Goal: Check status: Check status

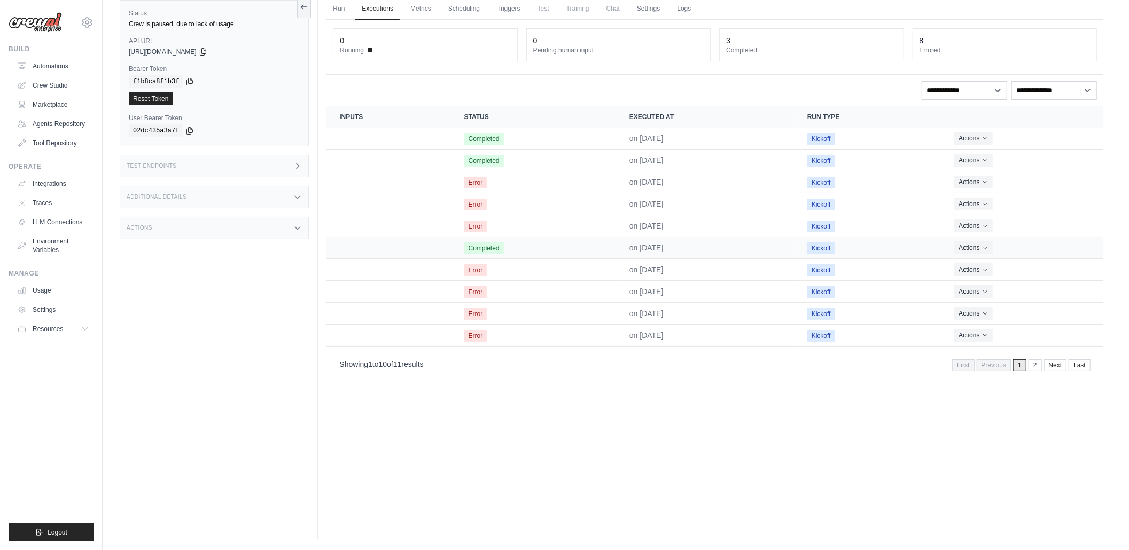
click at [492, 246] on span "Completed" at bounding box center [484, 249] width 40 height 12
click at [979, 251] on button "Actions" at bounding box center [973, 247] width 38 height 13
click at [1071, 272] on link "View Details" at bounding box center [1056, 267] width 68 height 17
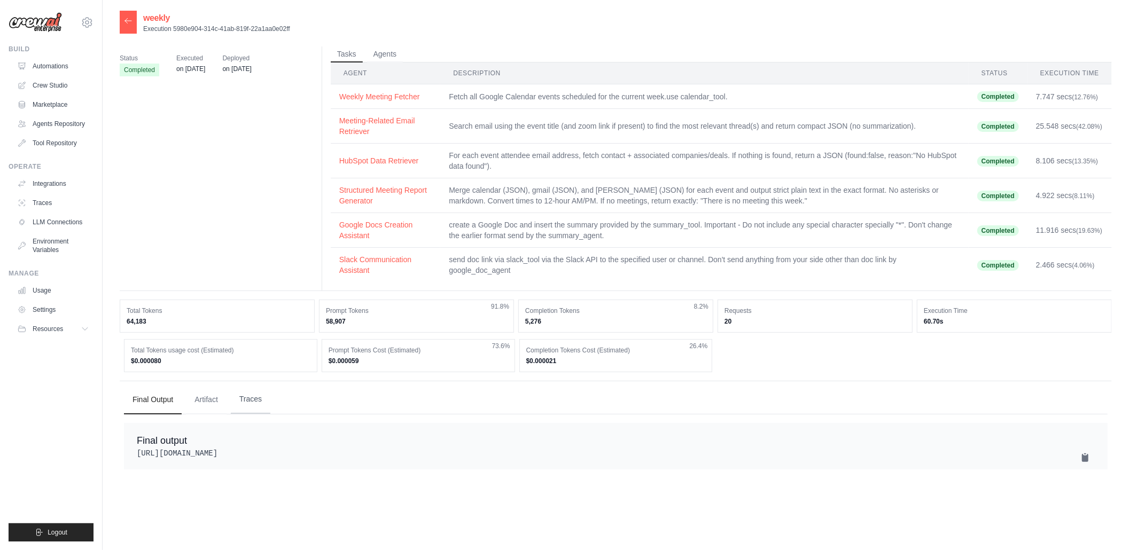
click at [249, 403] on button "Traces" at bounding box center [251, 399] width 40 height 29
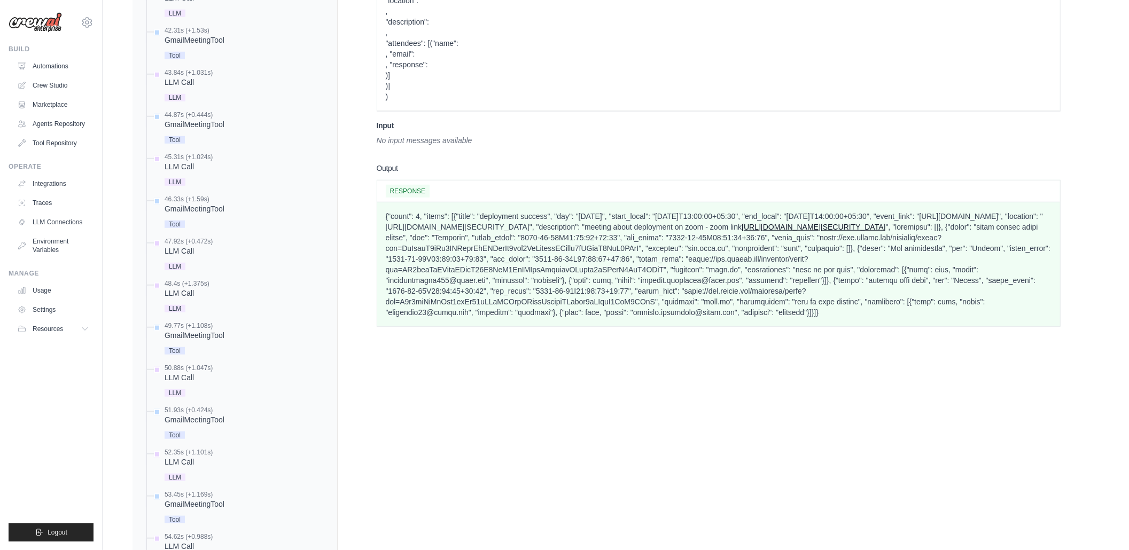
scroll to position [704, 0]
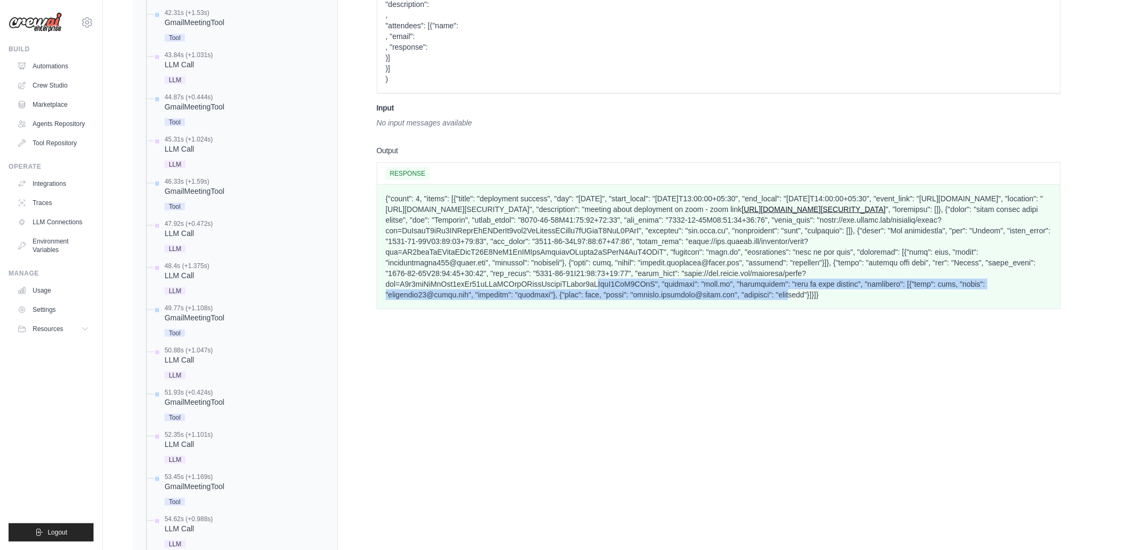
drag, startPoint x: 764, startPoint y: 240, endPoint x: 562, endPoint y: 222, distance: 202.7
click at [591, 227] on p "{"count": 4, "items": [{"title": "deployment success", "day": "[DATE]", "start_…" at bounding box center [719, 246] width 666 height 107
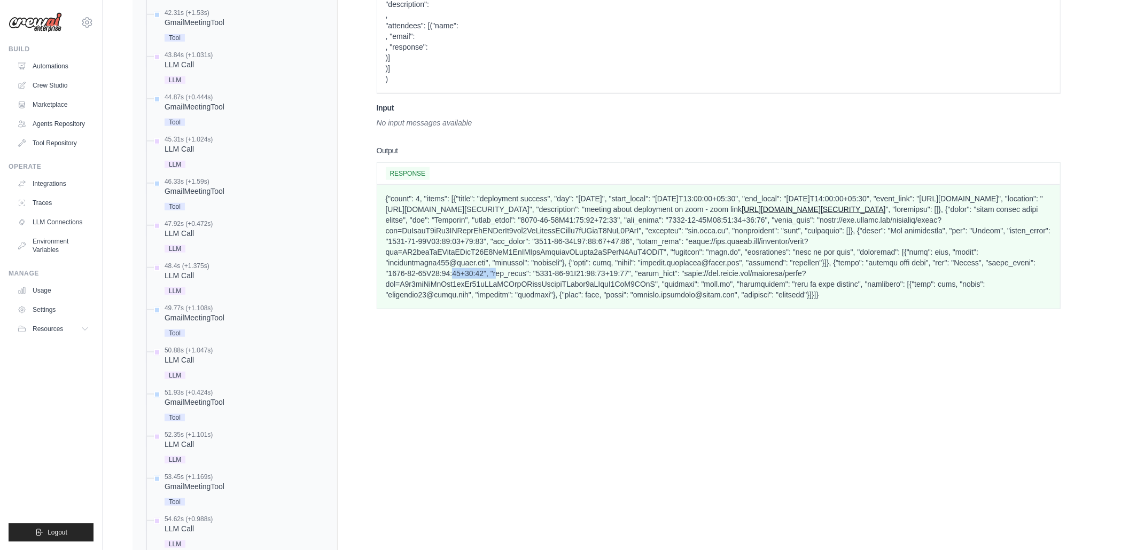
drag, startPoint x: 562, startPoint y: 222, endPoint x: 528, endPoint y: 220, distance: 33.7
click at [528, 220] on p "{"count": 4, "items": [{"title": "deployment success", "day": "[DATE]", "start_…" at bounding box center [719, 246] width 666 height 107
click at [840, 241] on p "{"count": 4, "items": [{"title": "deployment success", "day": "[DATE]", "start_…" at bounding box center [719, 246] width 666 height 107
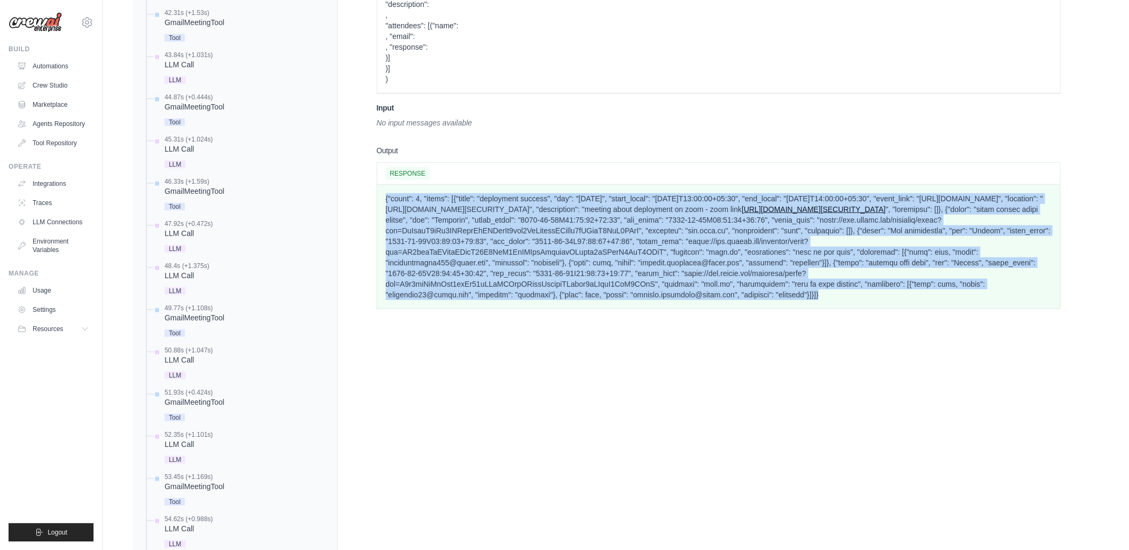
drag, startPoint x: 870, startPoint y: 243, endPoint x: 366, endPoint y: 134, distance: 516.0
click at [433, 193] on p "{"count": 4, "items": [{"title": "deployment success", "day": "[DATE]", "start_…" at bounding box center [719, 246] width 666 height 107
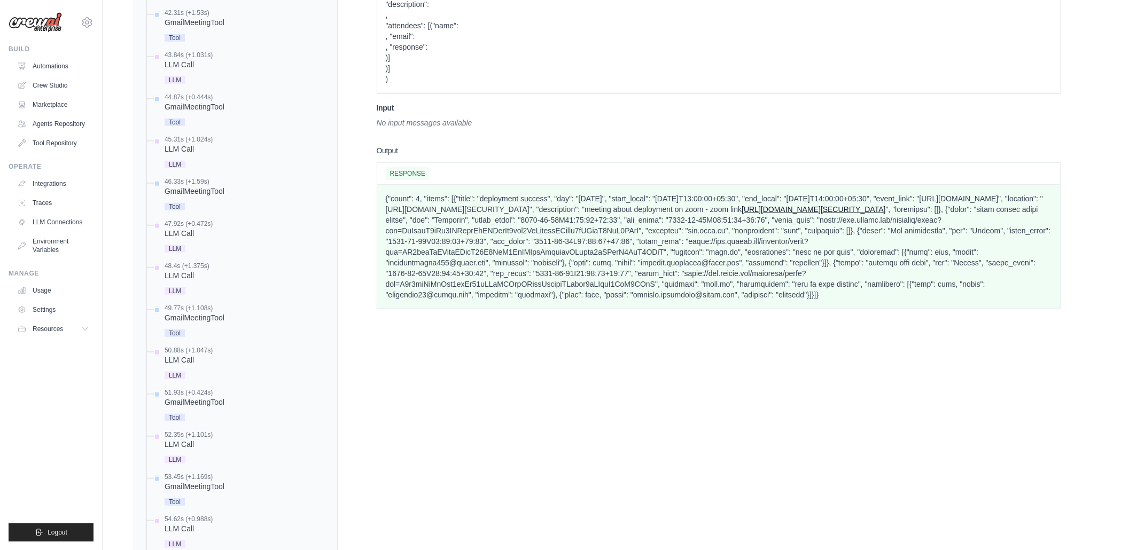
drag, startPoint x: 578, startPoint y: 144, endPoint x: 761, endPoint y: 168, distance: 184.8
click at [759, 193] on p "{"count": 4, "items": [{"title": "deployment success", "day": "[DATE]", "start_…" at bounding box center [719, 246] width 666 height 107
click at [773, 193] on p "{"count": 4, "items": [{"title": "deployment success", "day": "[DATE]", "start_…" at bounding box center [719, 246] width 666 height 107
click at [883, 242] on p "{"count": 4, "items": [{"title": "deployment success", "day": "[DATE]", "start_…" at bounding box center [719, 246] width 666 height 107
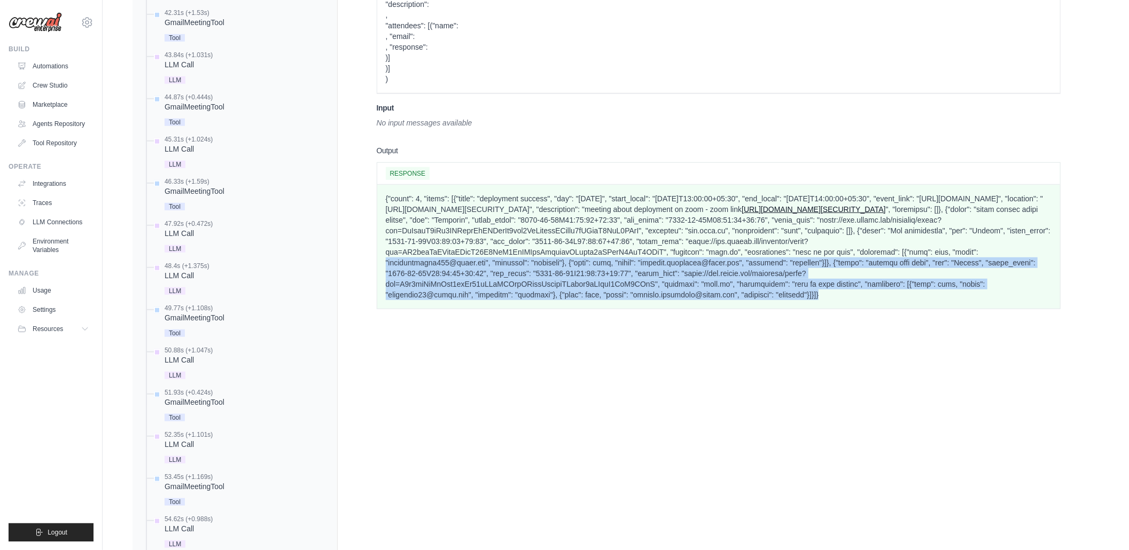
drag, startPoint x: 839, startPoint y: 241, endPoint x: 421, endPoint y: 181, distance: 422.2
click at [435, 193] on p "{"count": 4, "items": [{"title": "deployment success", "day": "[DATE]", "start_…" at bounding box center [719, 246] width 666 height 107
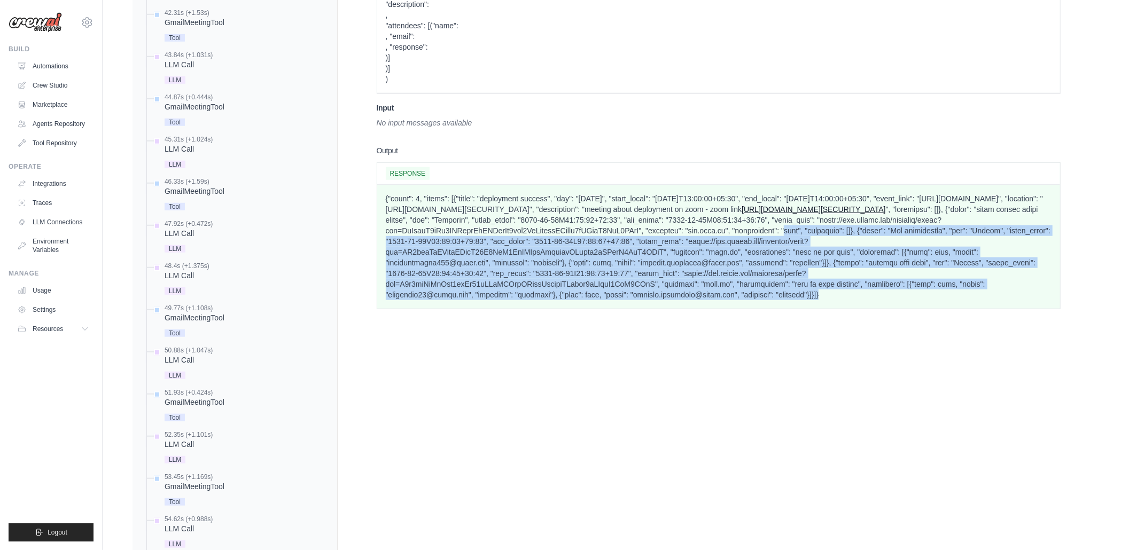
drag, startPoint x: 421, startPoint y: 181, endPoint x: 400, endPoint y: 159, distance: 29.8
click at [413, 193] on p "{"count": 4, "items": [{"title": "deployment success", "day": "[DATE]", "start_…" at bounding box center [719, 246] width 666 height 107
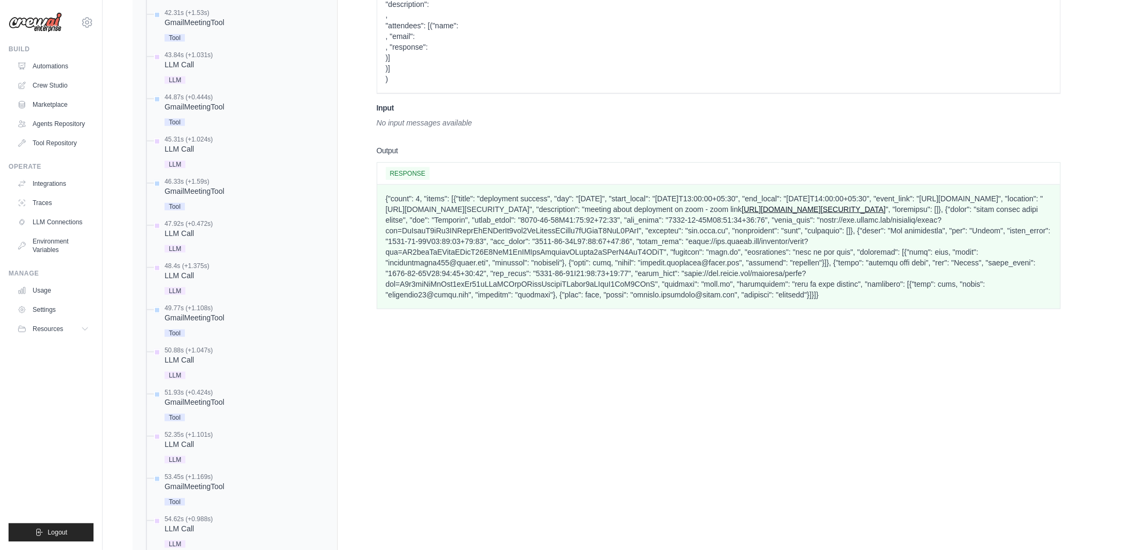
drag, startPoint x: 390, startPoint y: 148, endPoint x: 377, endPoint y: 134, distance: 19.3
click at [387, 193] on p "{"count": 4, "items": [{"title": "deployment success", "day": "[DATE]", "start_…" at bounding box center [719, 246] width 666 height 107
drag, startPoint x: 377, startPoint y: 134, endPoint x: 375, endPoint y: 128, distance: 6.0
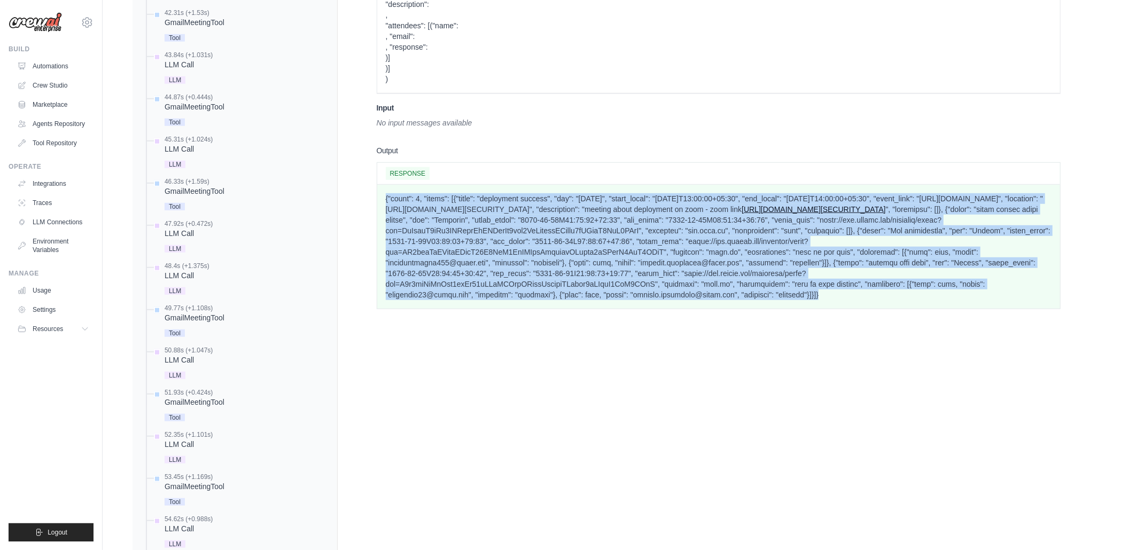
drag, startPoint x: 385, startPoint y: 139, endPoint x: 886, endPoint y: 261, distance: 515.7
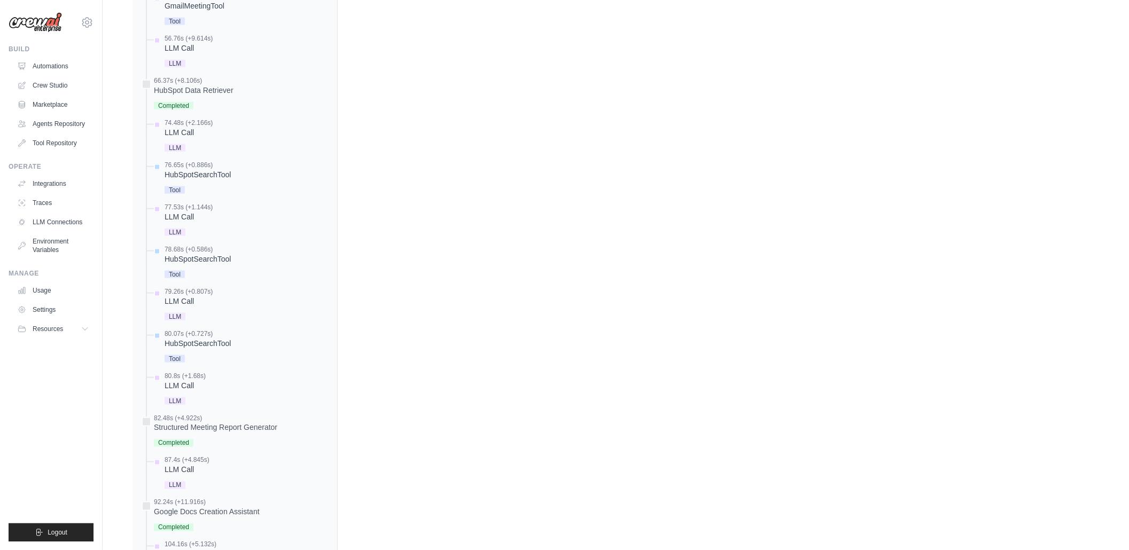
scroll to position [1300, 0]
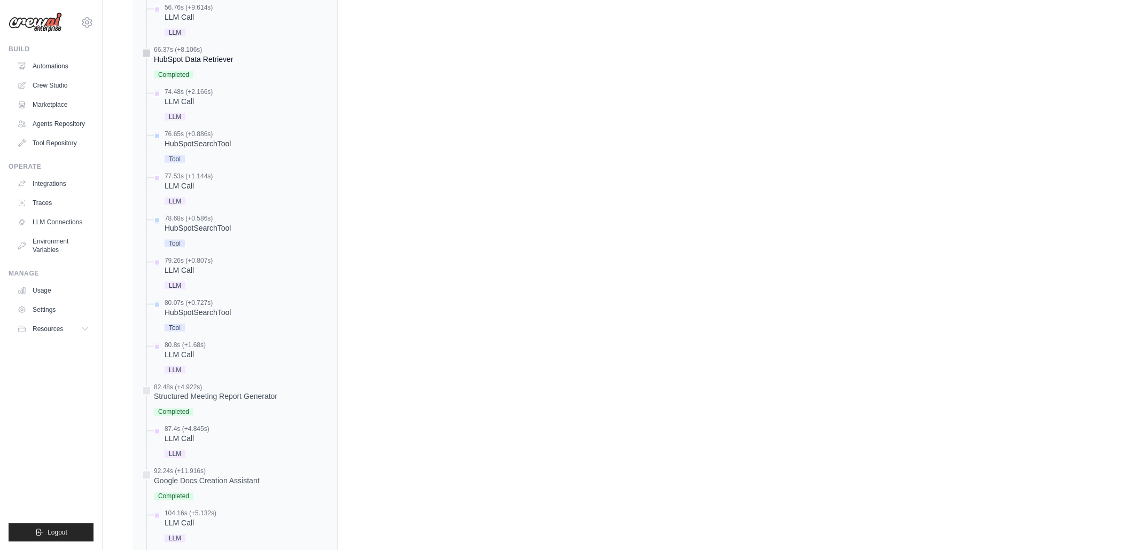
click at [216, 51] on div "66.37s (+8.106s)" at bounding box center [194, 49] width 80 height 9
click at [182, 394] on div "Structured Meeting Report Generator" at bounding box center [215, 397] width 123 height 11
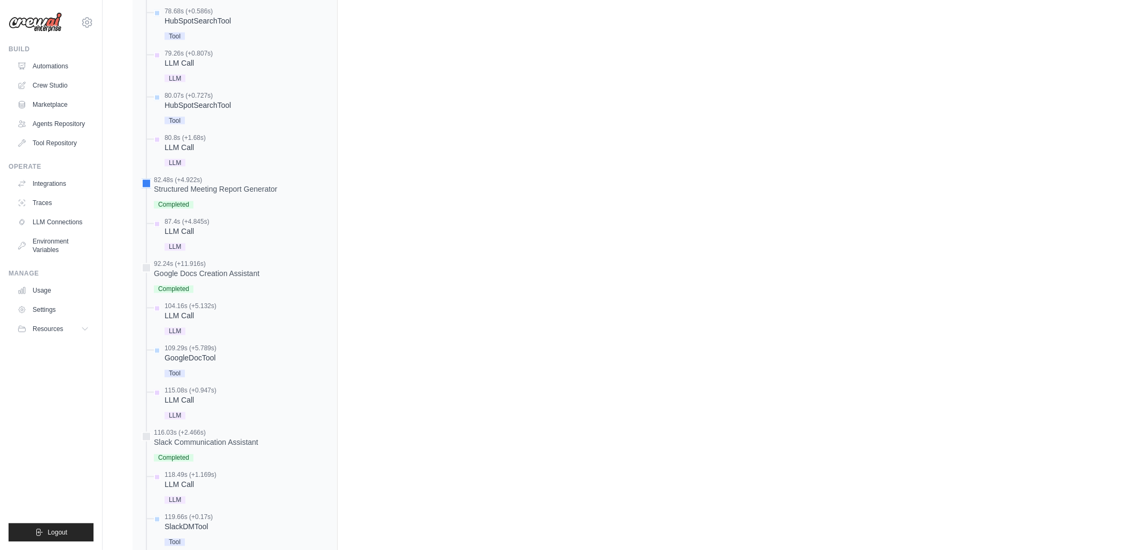
scroll to position [1519, 0]
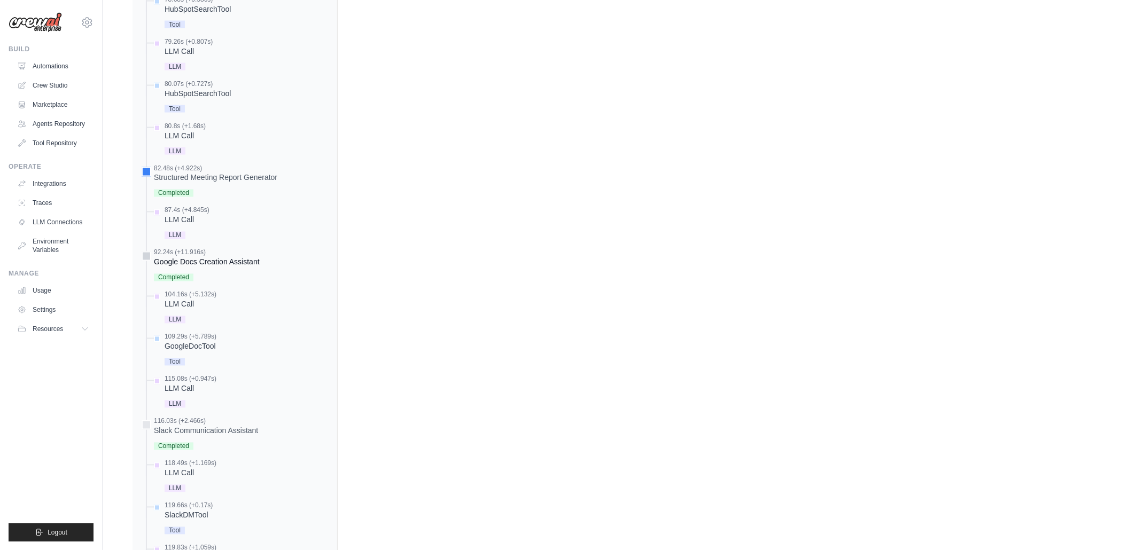
click at [240, 252] on div "92.24s (+11.916s)" at bounding box center [207, 252] width 106 height 9
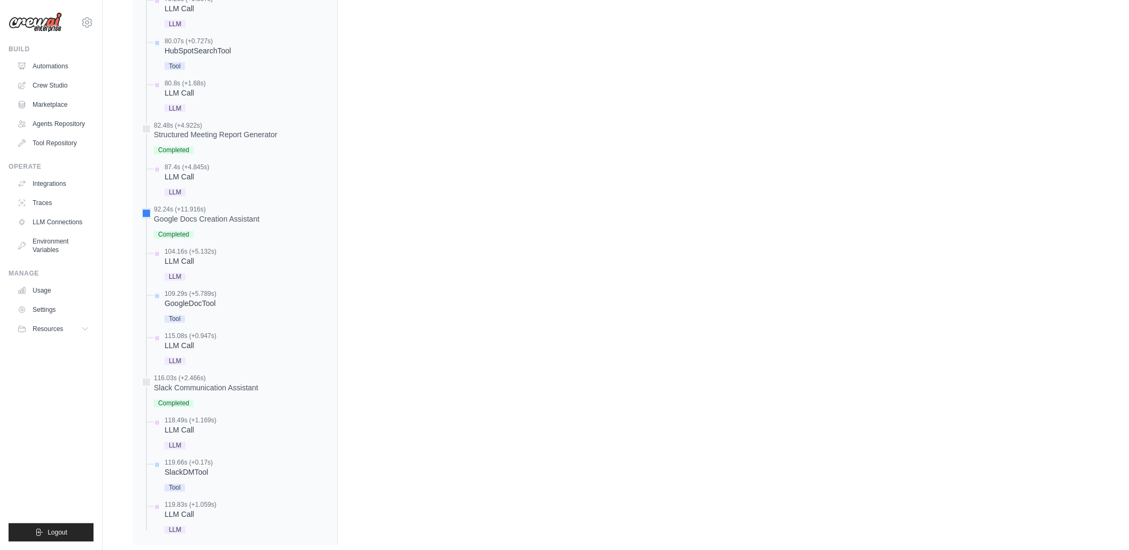
scroll to position [1585, 0]
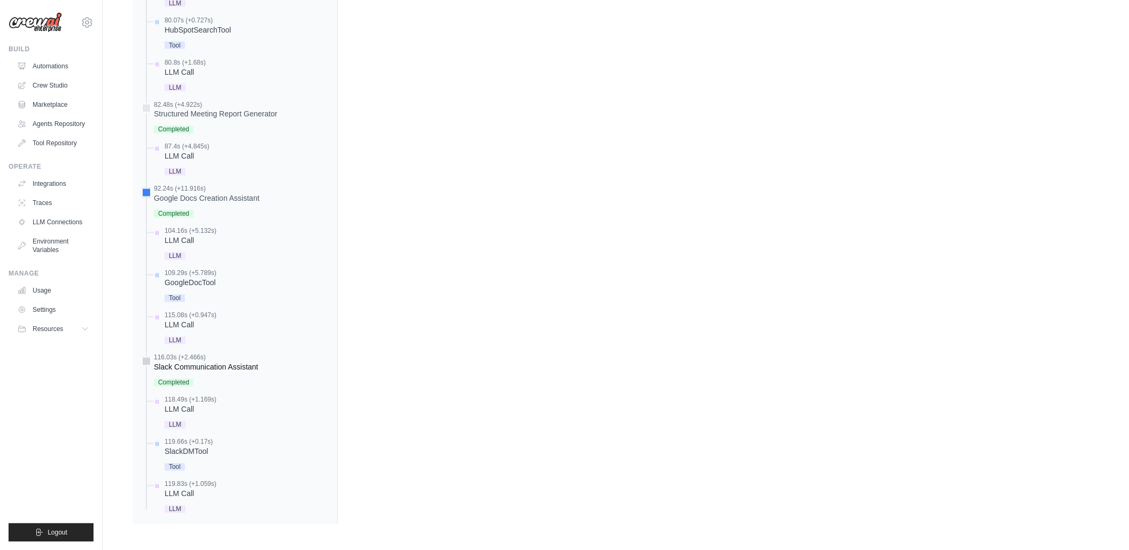
click at [169, 362] on div "Slack Communication Assistant" at bounding box center [206, 367] width 104 height 11
click at [147, 364] on div at bounding box center [147, 362] width 10 height 10
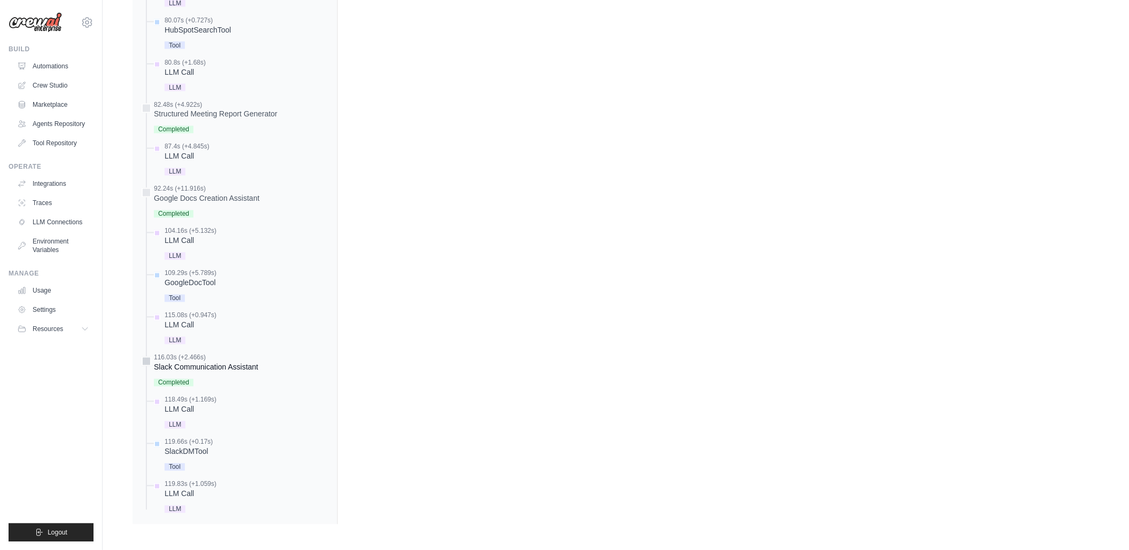
click at [147, 364] on div at bounding box center [147, 362] width 10 height 10
drag, startPoint x: 489, startPoint y: 404, endPoint x: 490, endPoint y: 375, distance: 29.4
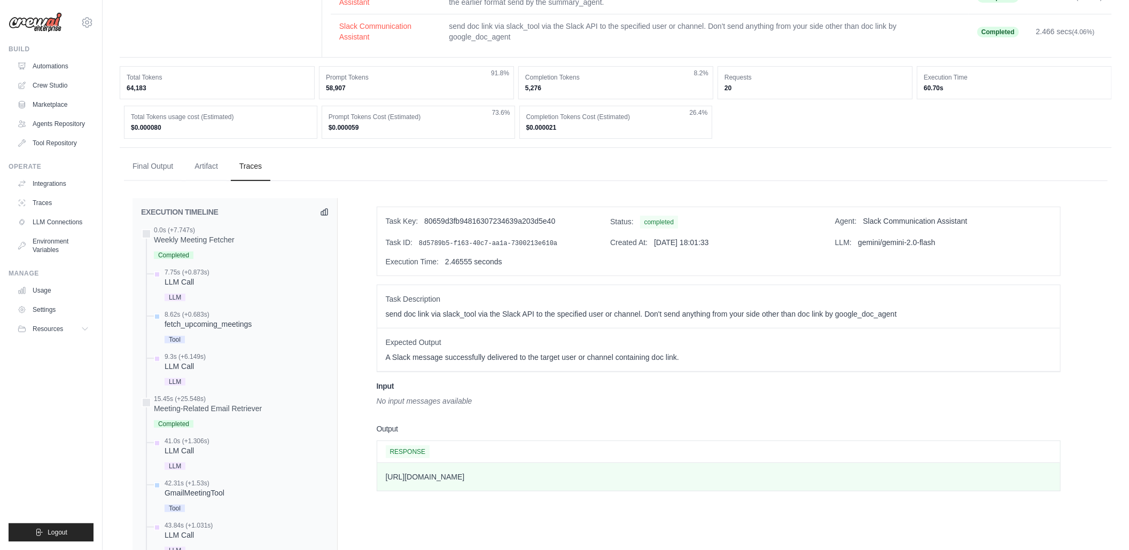
scroll to position [184, 0]
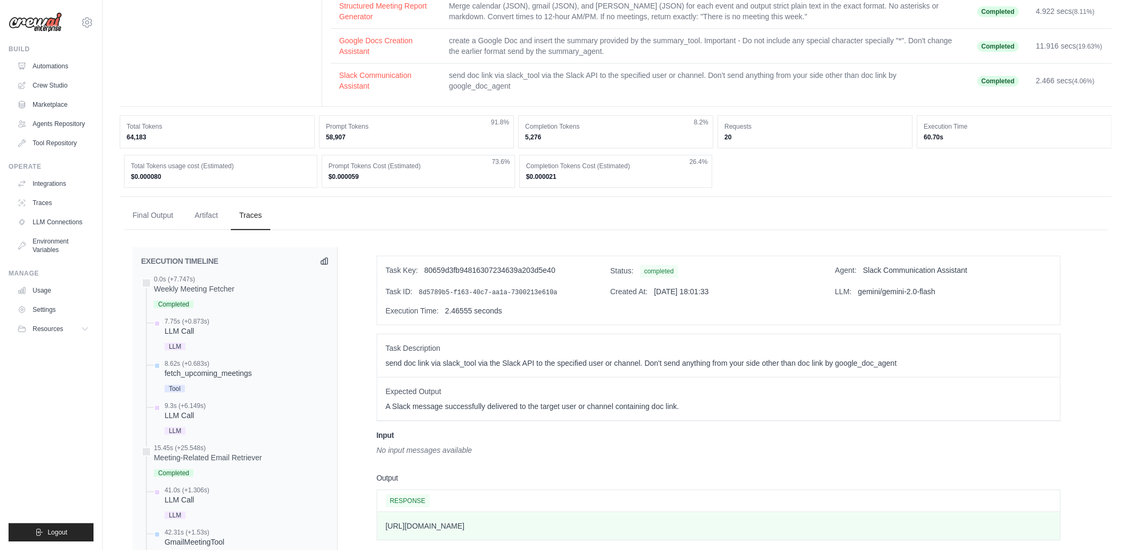
click at [684, 408] on p "A Slack message successfully delivered to the target user or channel containing…" at bounding box center [719, 406] width 666 height 11
click at [541, 406] on p "A Slack message successfully delivered to the target user or channel containing…" at bounding box center [719, 406] width 666 height 11
drag, startPoint x: 471, startPoint y: 392, endPoint x: 452, endPoint y: 389, distance: 19.0
click at [461, 390] on span "Expected Output" at bounding box center [719, 391] width 666 height 11
click at [397, 371] on div "Task Description send doc link via slack_tool via the Slack API to the specifie…" at bounding box center [718, 355] width 683 height 43
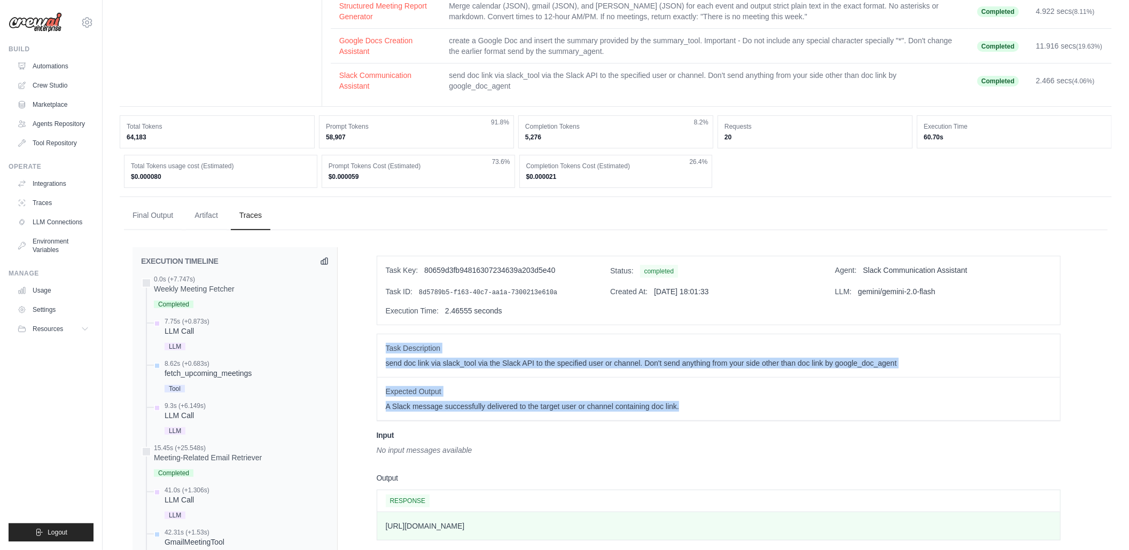
drag, startPoint x: 385, startPoint y: 347, endPoint x: 706, endPoint y: 419, distance: 329.1
click at [706, 419] on div "Task Description send doc link via slack_tool via the Slack API to the specifie…" at bounding box center [719, 378] width 684 height 88
click at [706, 419] on div "Expected Output A Slack message successfully delivered to the target user or ch…" at bounding box center [718, 399] width 683 height 43
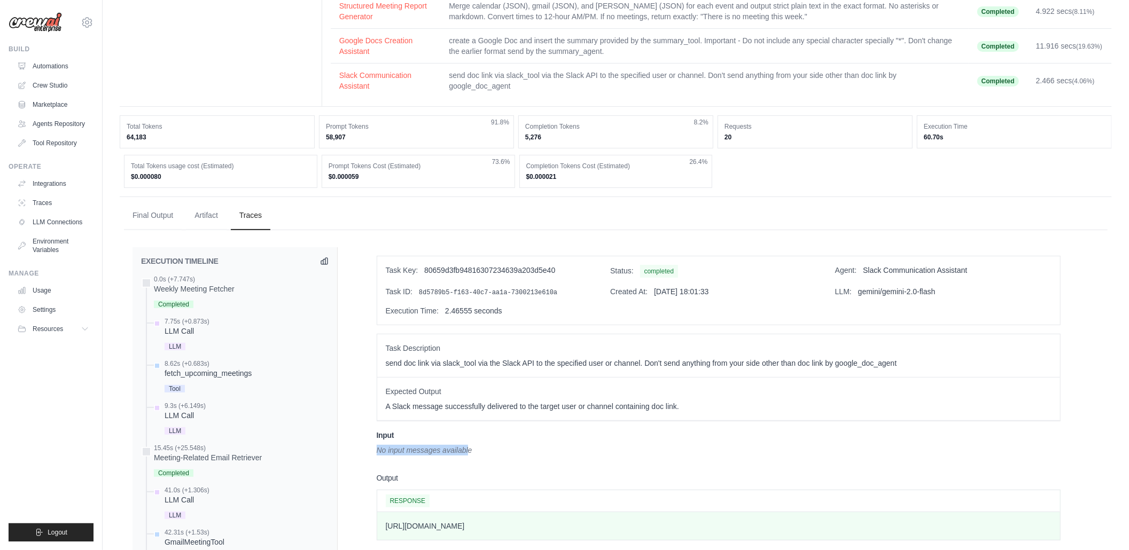
drag, startPoint x: 428, startPoint y: 451, endPoint x: 359, endPoint y: 441, distance: 69.7
drag, startPoint x: 700, startPoint y: 411, endPoint x: 667, endPoint y: 413, distance: 32.6
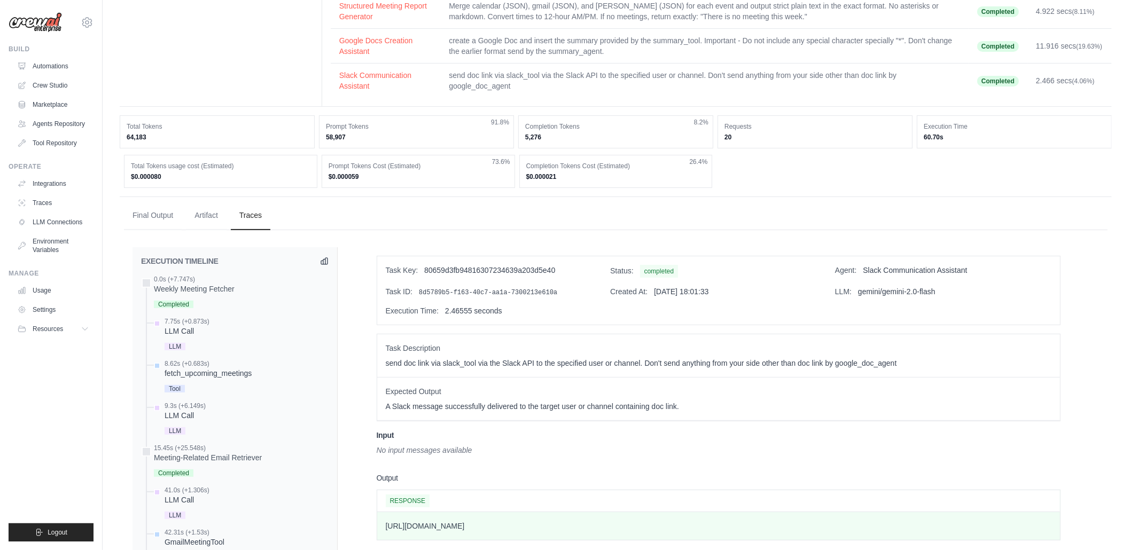
click at [693, 411] on p "A Slack message successfully delivered to the target user or channel containing…" at bounding box center [719, 406] width 666 height 11
drag, startPoint x: 667, startPoint y: 413, endPoint x: 537, endPoint y: 409, distance: 129.9
click at [625, 412] on p "A Slack message successfully delivered to the target user or channel containing…" at bounding box center [719, 406] width 666 height 11
drag, startPoint x: 537, startPoint y: 409, endPoint x: 524, endPoint y: 407, distance: 13.5
click at [524, 407] on p "A Slack message successfully delivered to the target user or channel containing…" at bounding box center [719, 406] width 666 height 11
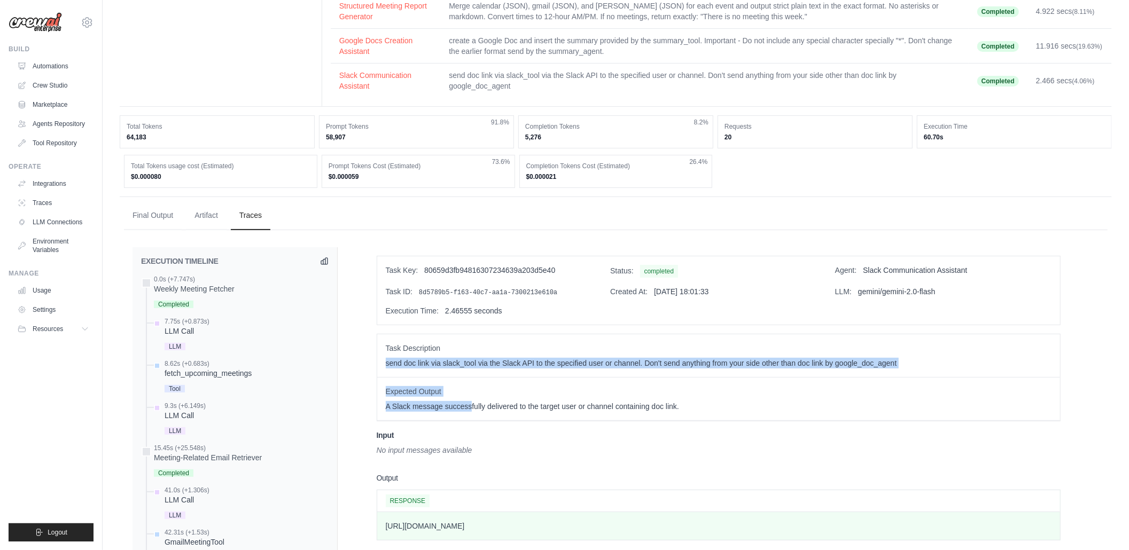
drag, startPoint x: 417, startPoint y: 390, endPoint x: 386, endPoint y: 378, distance: 33.6
click at [386, 378] on div "Task Description send doc link via slack_tool via the Slack API to the specifie…" at bounding box center [719, 378] width 684 height 88
click at [434, 392] on span "Expected Output" at bounding box center [719, 391] width 666 height 11
drag, startPoint x: 698, startPoint y: 411, endPoint x: 411, endPoint y: 338, distance: 295.6
click at [441, 365] on div "Task Description send doc link via slack_tool via the Slack API to the specifie…" at bounding box center [719, 378] width 684 height 88
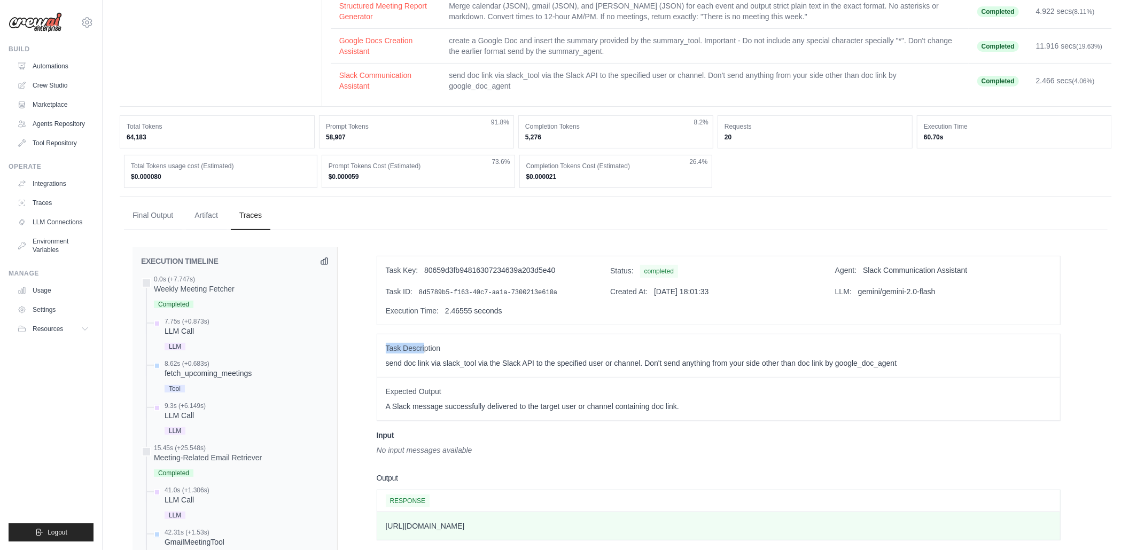
drag, startPoint x: 411, startPoint y: 338, endPoint x: 377, endPoint y: 338, distance: 34.2
click at [377, 338] on div "Task Description send doc link via slack_tool via the Slack API to the specifie…" at bounding box center [718, 355] width 683 height 43
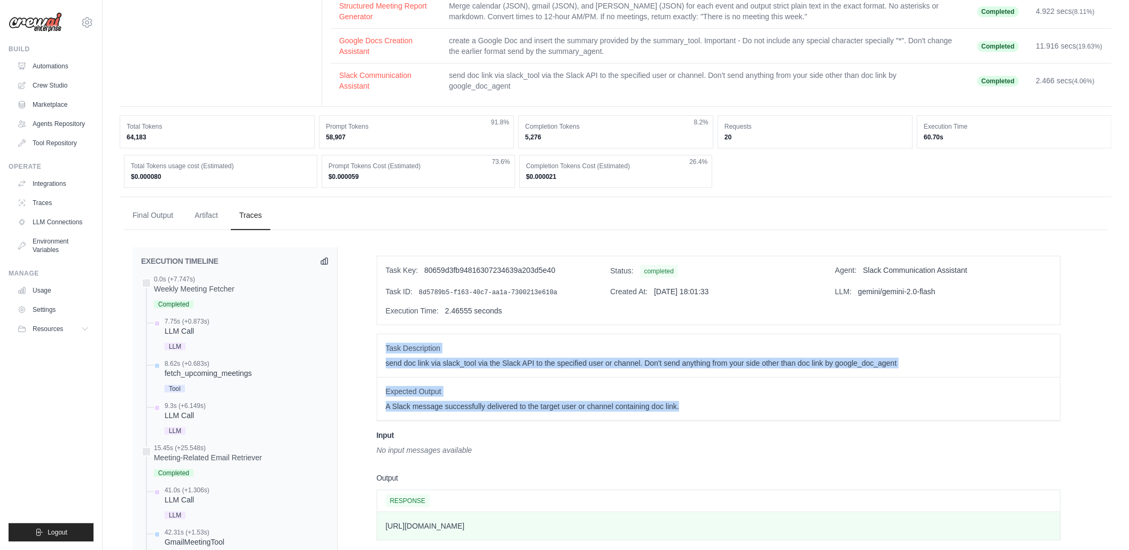
drag, startPoint x: 387, startPoint y: 351, endPoint x: 729, endPoint y: 422, distance: 349.1
click at [729, 422] on div "Task Description send doc link via slack_tool via the Slack API to the specifie…" at bounding box center [719, 378] width 684 height 88
click at [729, 421] on div "Expected Output A Slack message successfully delivered to the target user or ch…" at bounding box center [718, 399] width 683 height 43
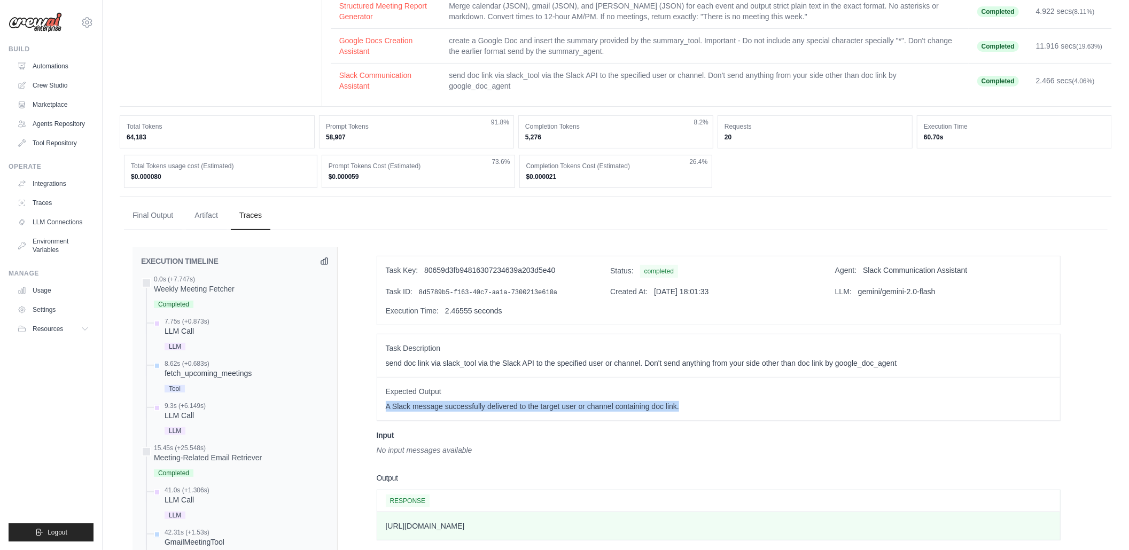
drag, startPoint x: 674, startPoint y: 404, endPoint x: 466, endPoint y: 368, distance: 211.6
click at [496, 376] on div "Task Description send doc link via slack_tool via the Slack API to the specifie…" at bounding box center [719, 378] width 684 height 88
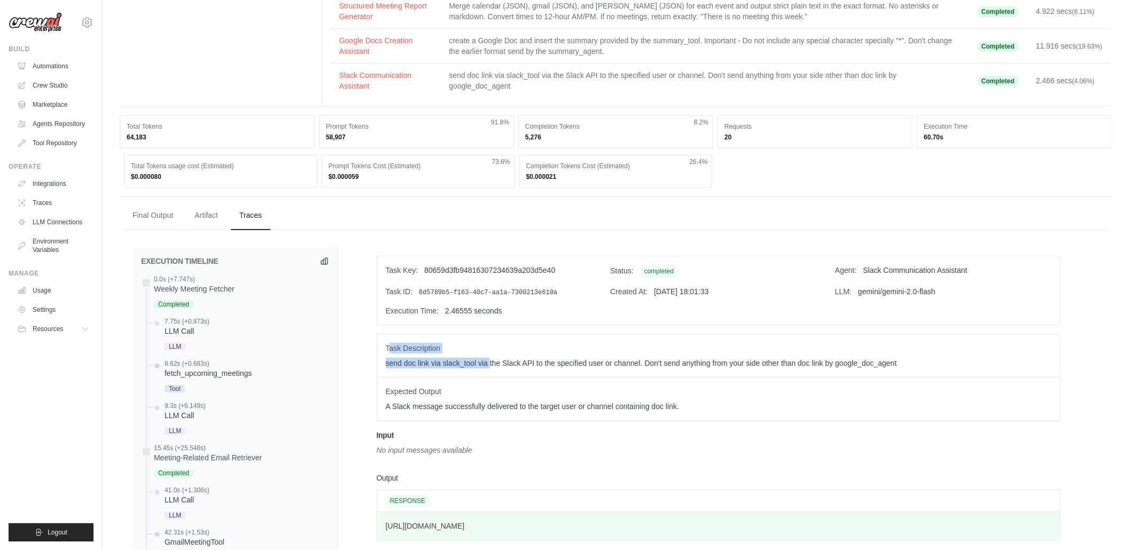
drag, startPoint x: 466, startPoint y: 368, endPoint x: 389, endPoint y: 353, distance: 77.8
click at [389, 353] on div "Task Description send doc link via slack_tool via the Slack API to the specifie…" at bounding box center [718, 355] width 683 height 43
click at [389, 353] on span "Task Description" at bounding box center [719, 348] width 666 height 11
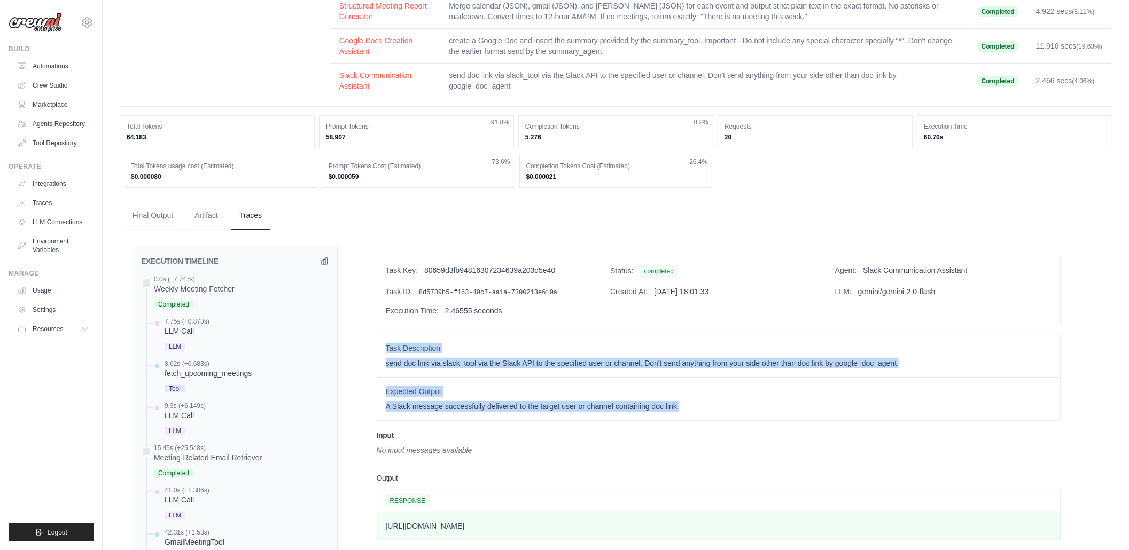
drag, startPoint x: 384, startPoint y: 348, endPoint x: 723, endPoint y: 417, distance: 346.1
click at [723, 417] on div "Task Description send doc link via slack_tool via the Slack API to the specifie…" at bounding box center [719, 378] width 684 height 88
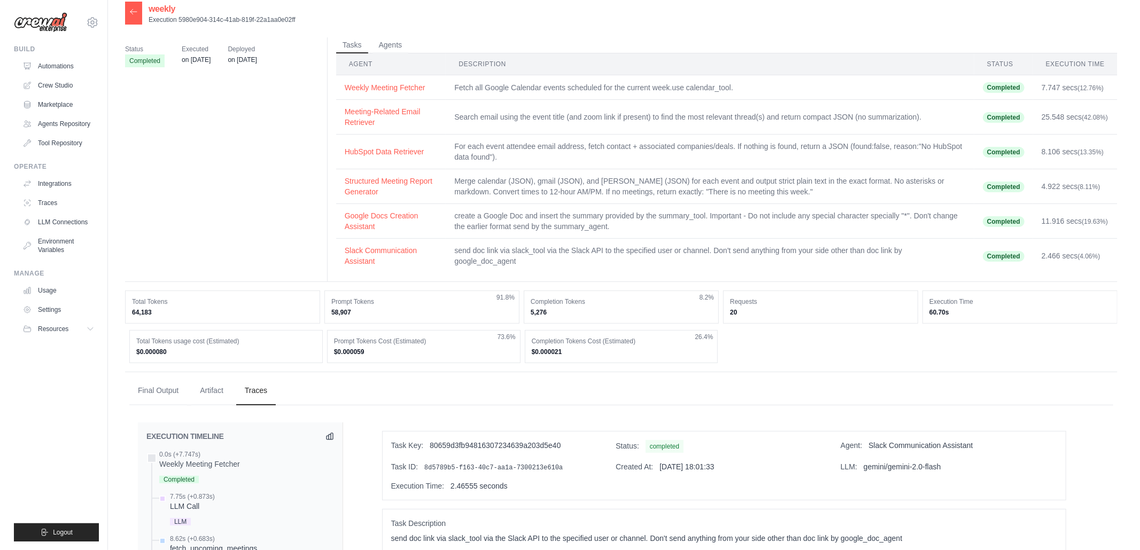
scroll to position [0, 0]
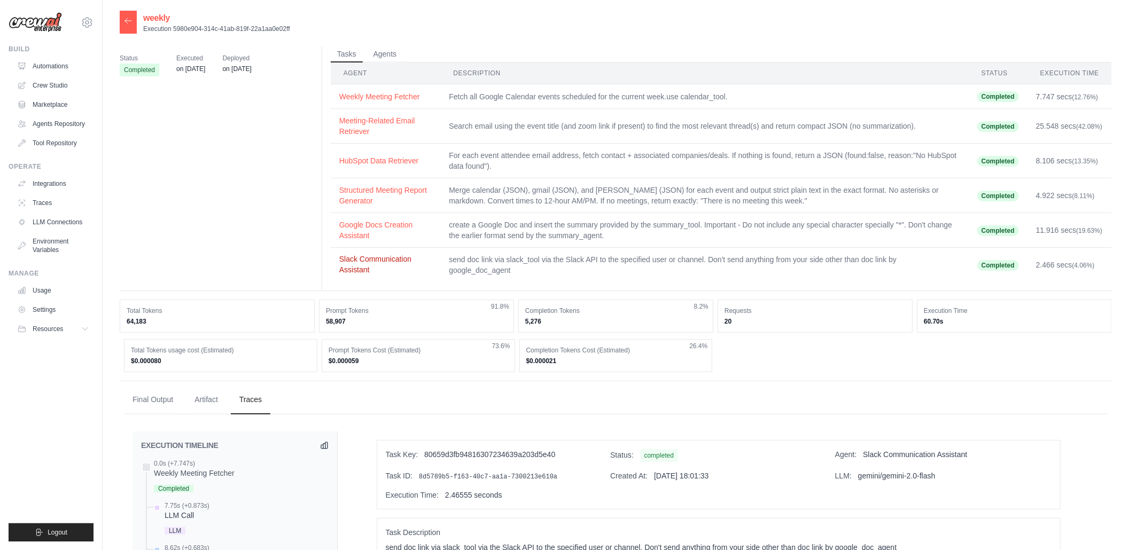
click at [371, 261] on button "Slack Communication Assistant" at bounding box center [385, 264] width 93 height 21
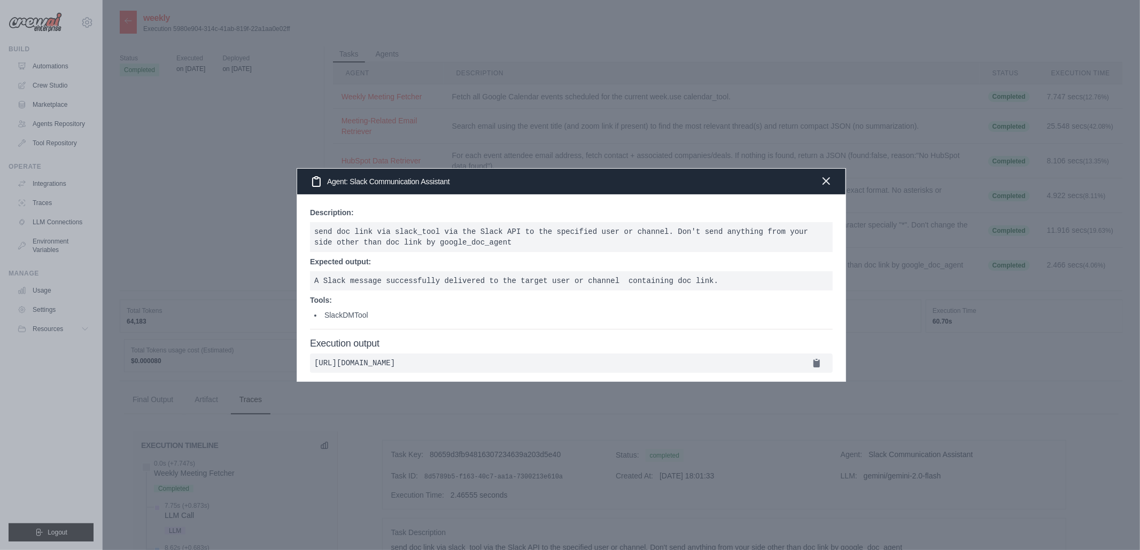
click at [820, 175] on icon "button" at bounding box center [826, 181] width 13 height 13
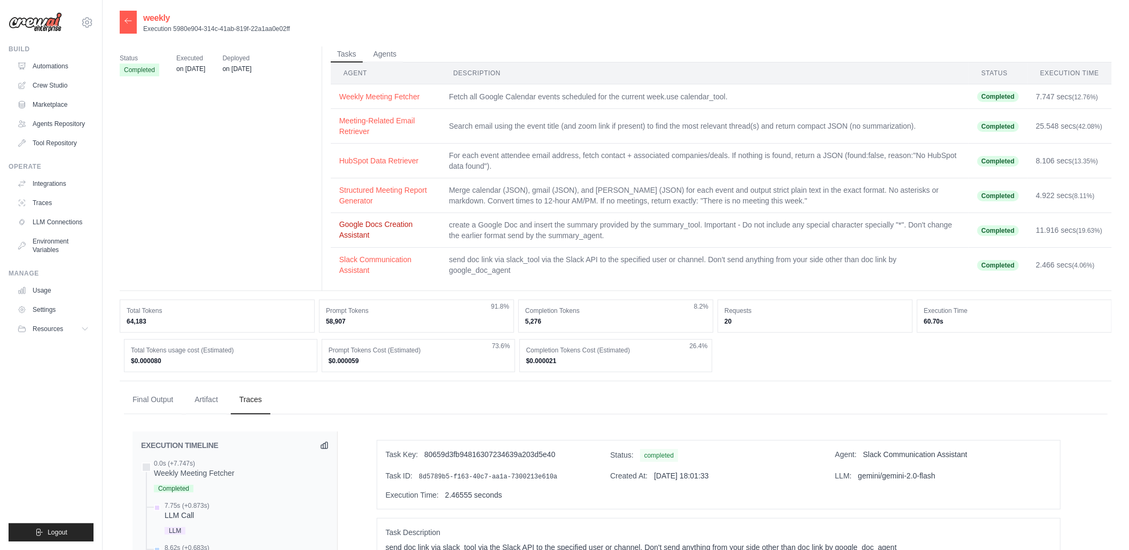
click at [351, 229] on button "Google Docs Creation Assistant" at bounding box center [385, 229] width 93 height 21
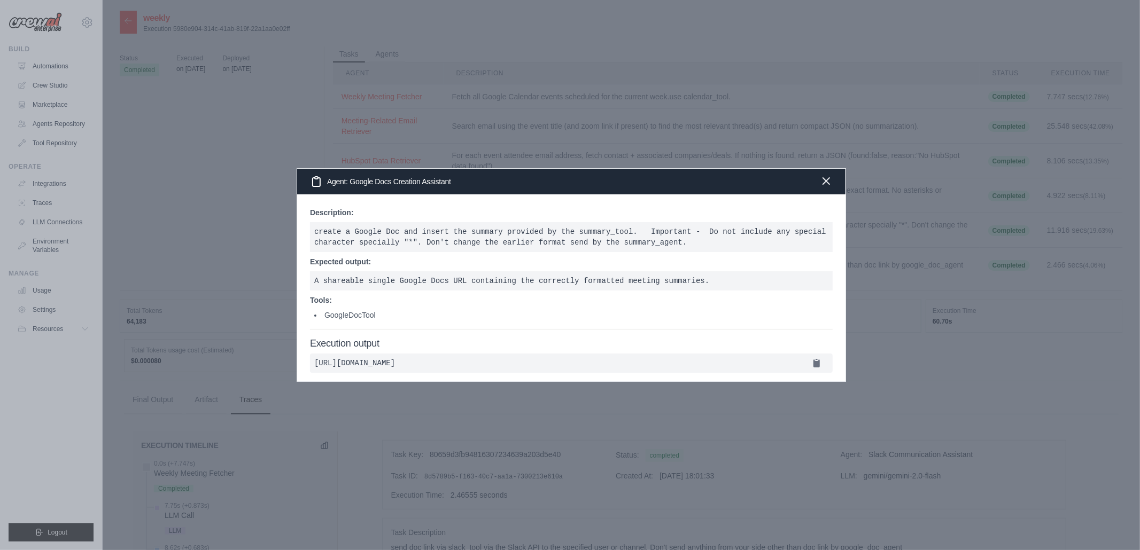
click at [824, 178] on icon "button" at bounding box center [826, 181] width 13 height 13
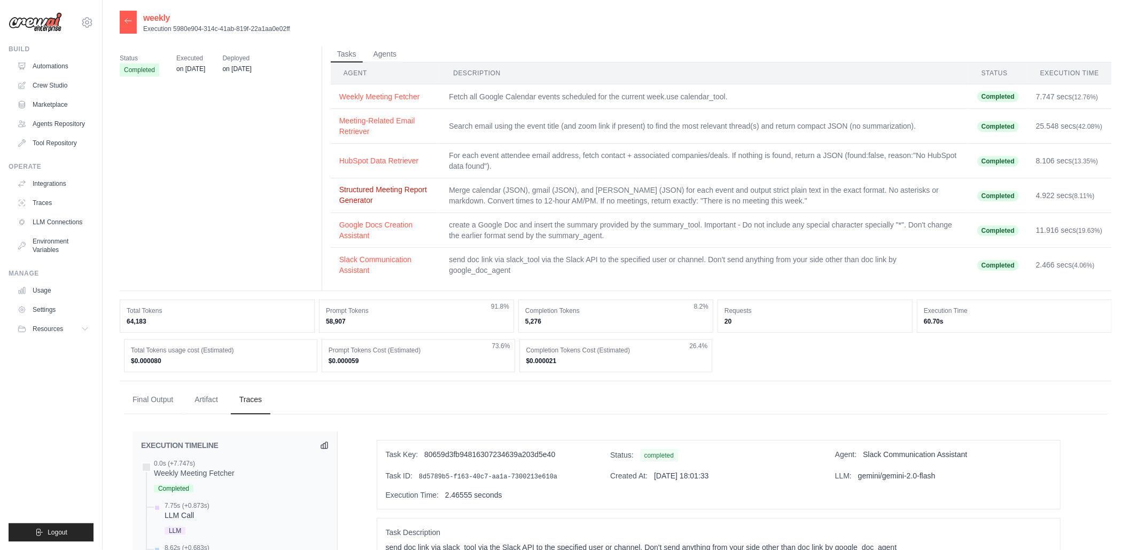
click at [381, 191] on button "Structured Meeting Report Generator" at bounding box center [385, 194] width 93 height 21
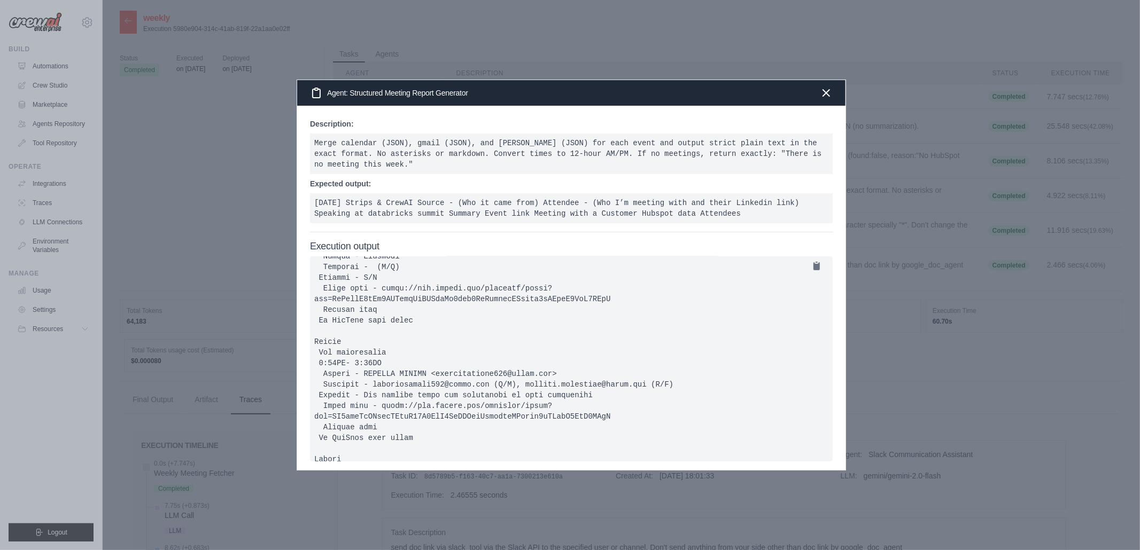
scroll to position [241, 0]
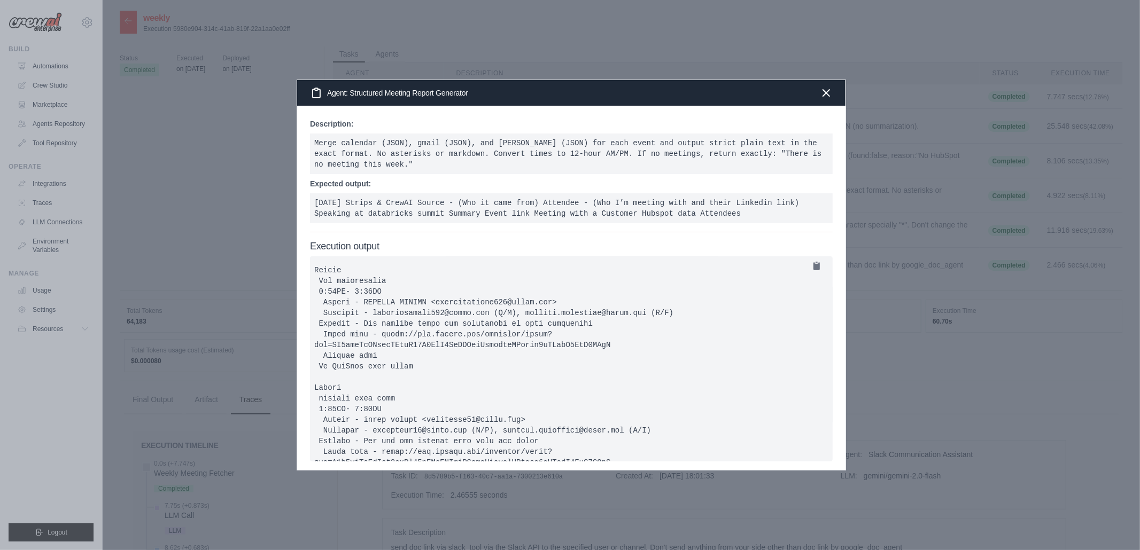
drag, startPoint x: 506, startPoint y: 383, endPoint x: 498, endPoint y: 384, distance: 8.1
click at [501, 383] on pre at bounding box center [571, 358] width 522 height 205
click at [448, 391] on pre at bounding box center [571, 358] width 522 height 205
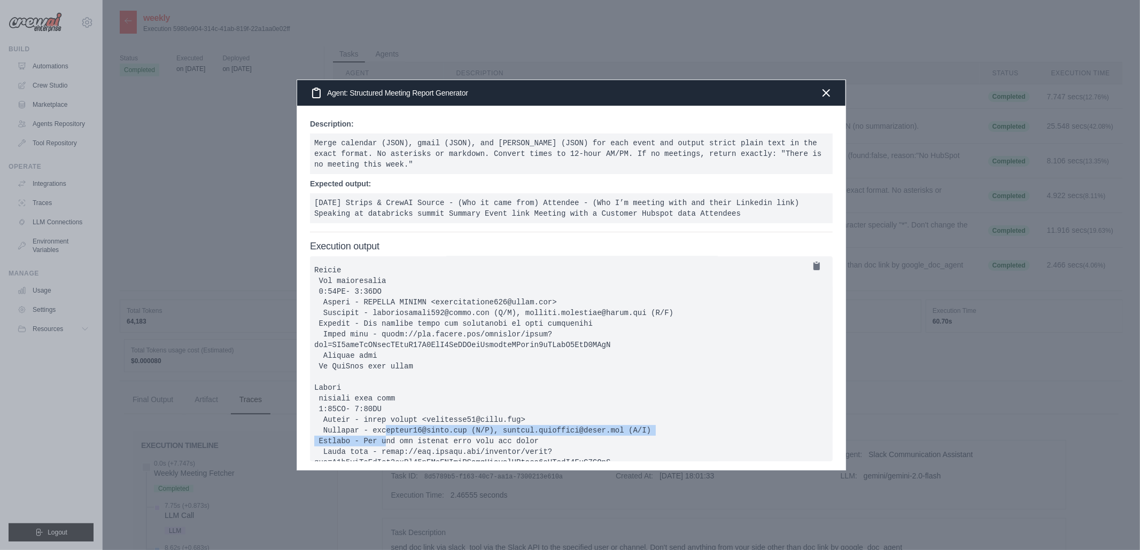
click at [448, 391] on pre at bounding box center [571, 358] width 522 height 205
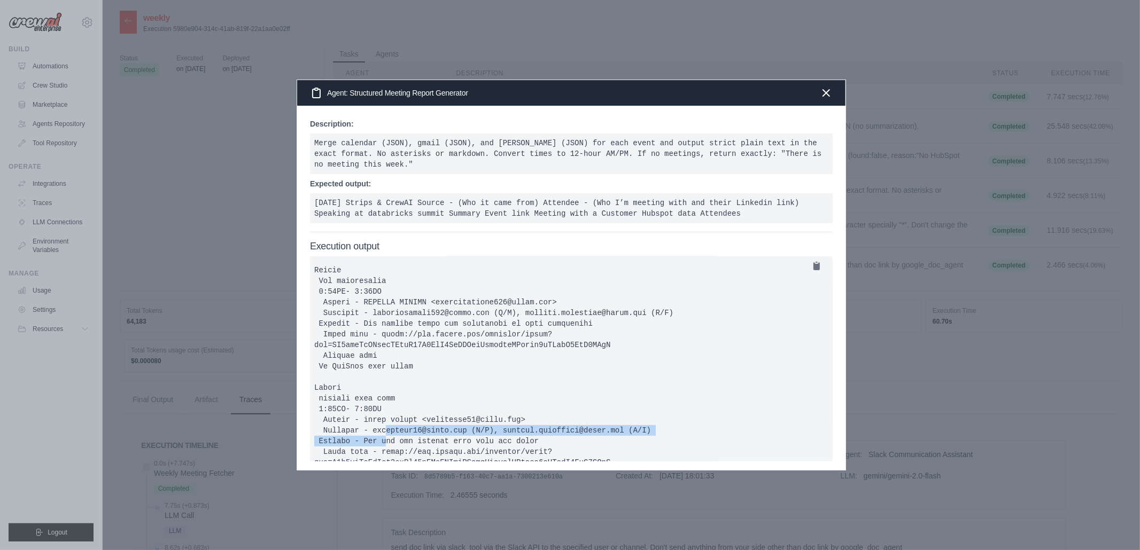
click at [448, 391] on pre at bounding box center [571, 358] width 522 height 205
